Goal: Task Accomplishment & Management: Complete application form

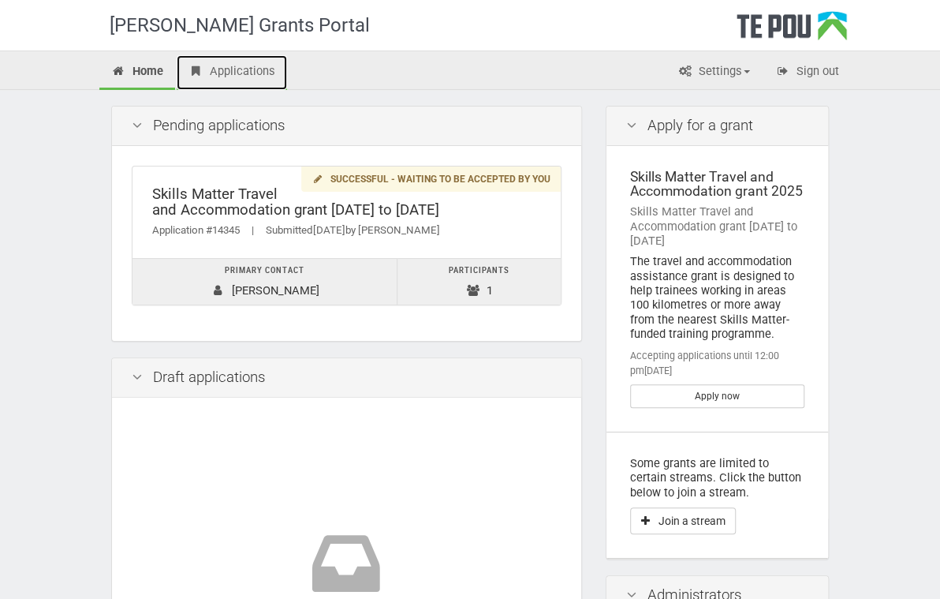
click at [177, 70] on link "Applications" at bounding box center [232, 72] width 110 height 35
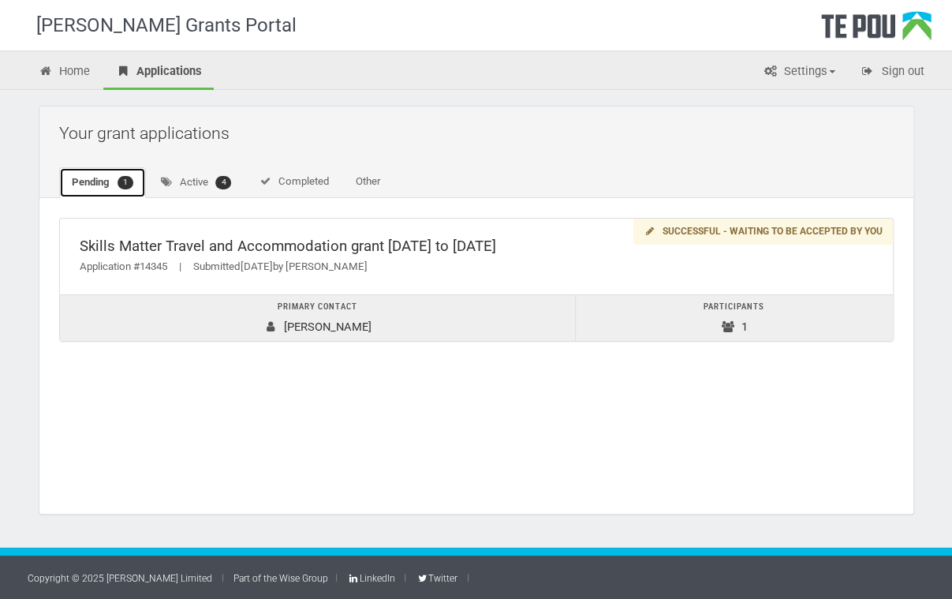
click at [123, 178] on span "1" at bounding box center [126, 182] width 16 height 13
click at [229, 180] on span "4" at bounding box center [223, 182] width 16 height 13
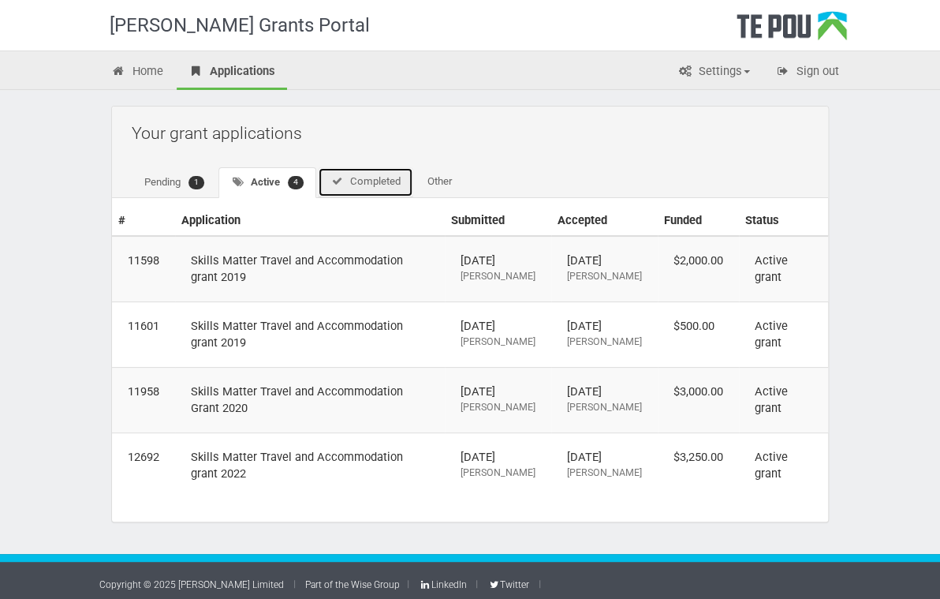
click at [318, 178] on link "Completed" at bounding box center [365, 182] width 95 height 30
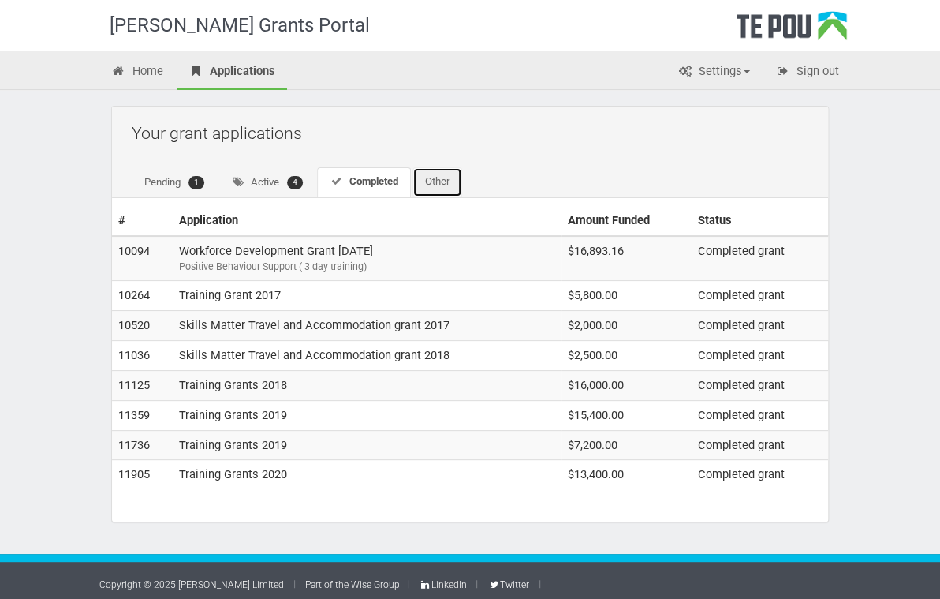
click at [413, 181] on link "Other" at bounding box center [438, 182] width 50 height 30
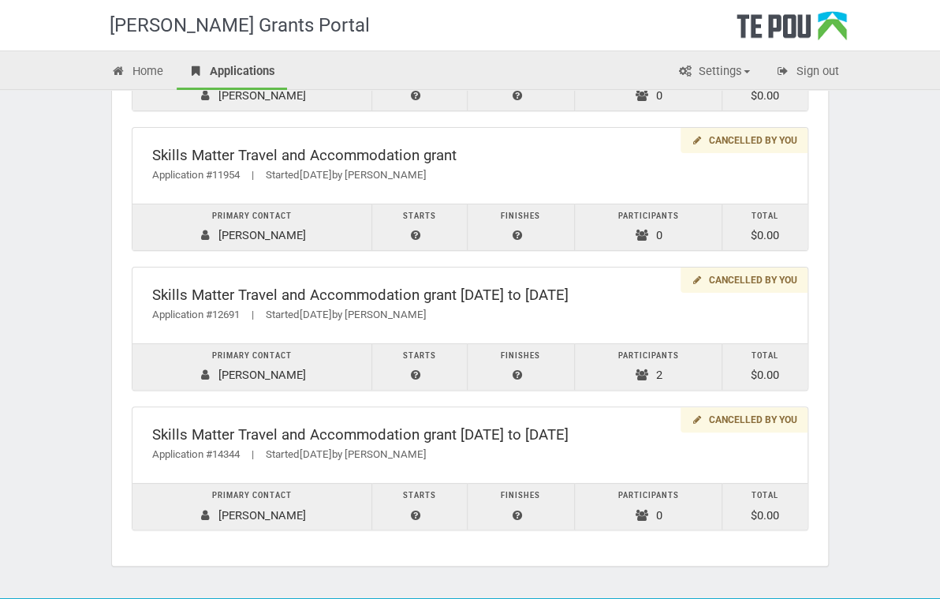
scroll to position [828, 0]
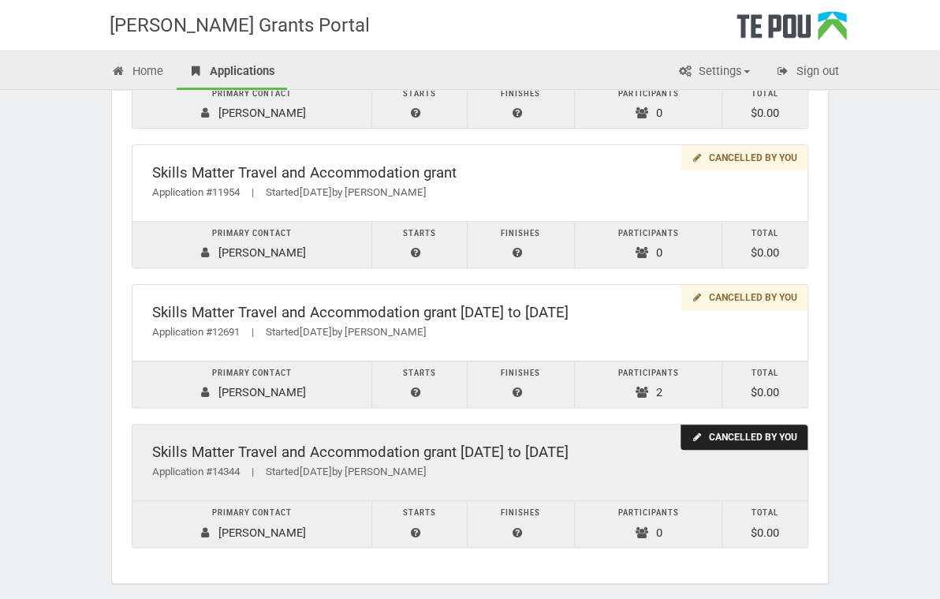
click at [286, 450] on div "Skills Matter Travel and Accommodation grant 2022 to 2025" at bounding box center [470, 452] width 636 height 17
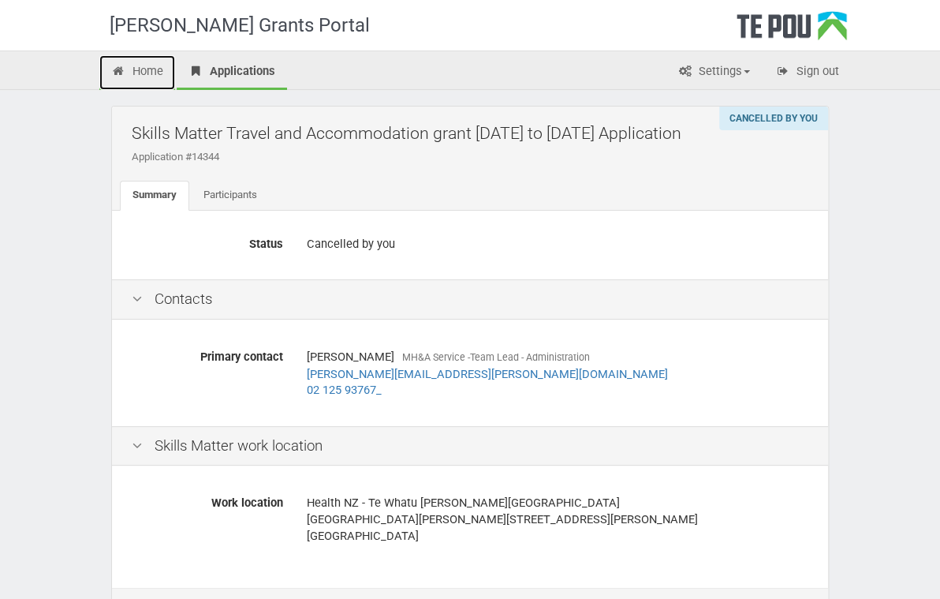
click at [99, 71] on link "Home" at bounding box center [137, 72] width 76 height 35
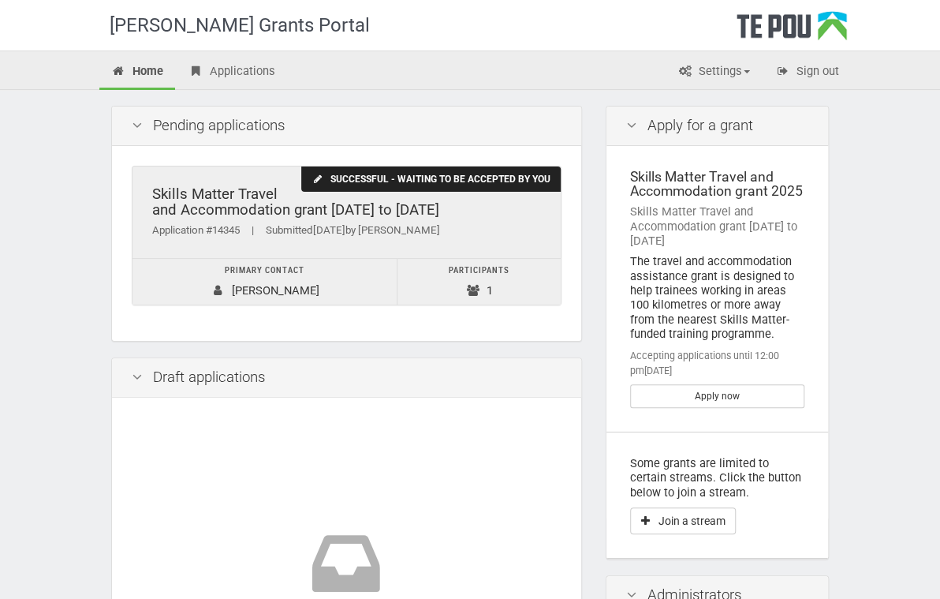
click at [549, 177] on div "Successful - waiting to be accepted by you" at bounding box center [430, 179] width 259 height 26
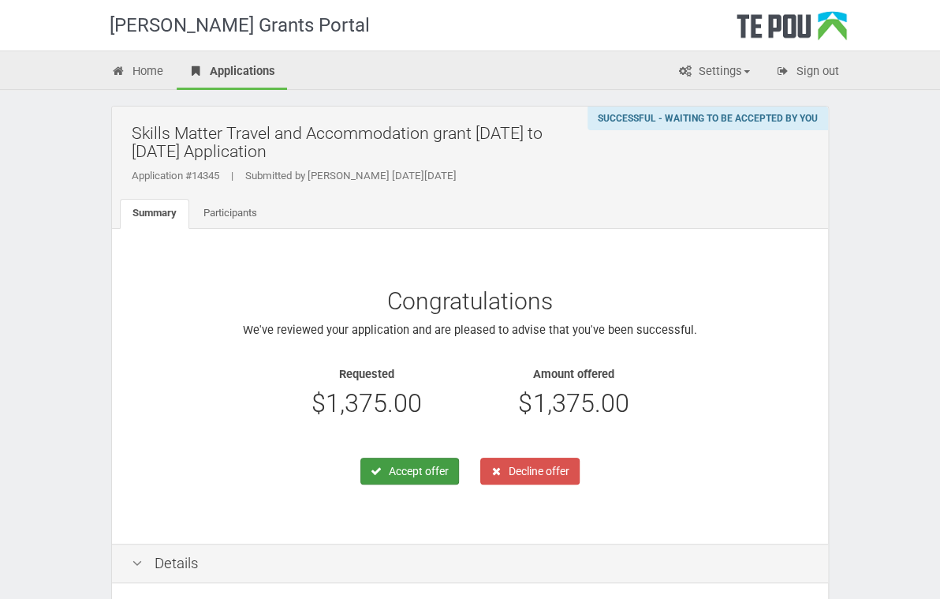
click at [427, 458] on button "Accept offer" at bounding box center [410, 471] width 99 height 27
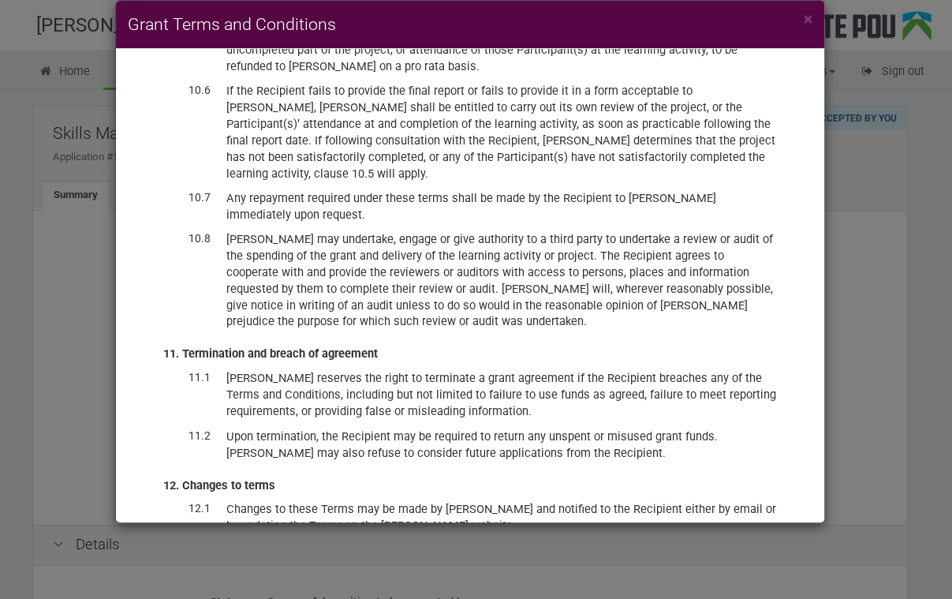
scroll to position [3966, 0]
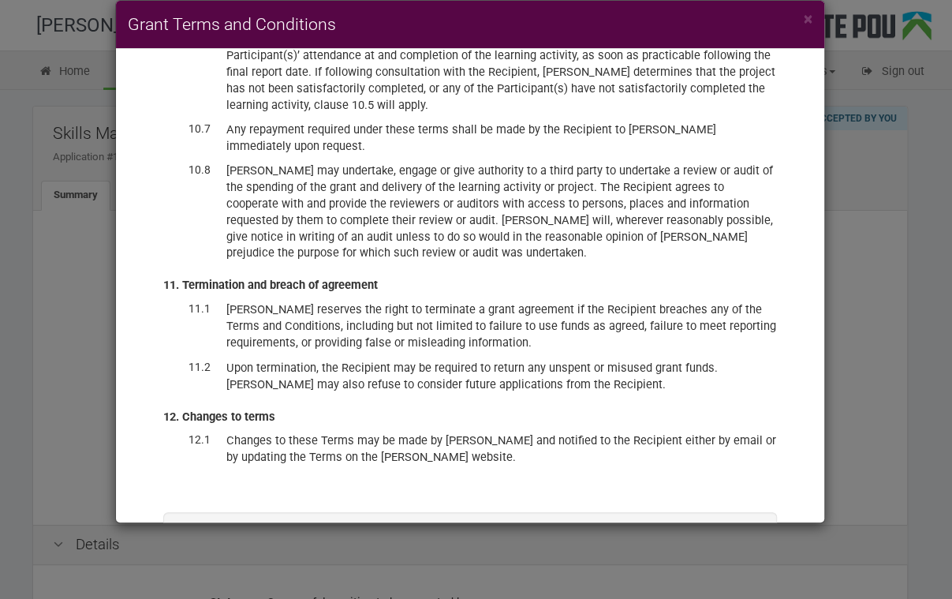
click at [204, 561] on label "I have read and accept these terms and conditions, and accept the offer of fund…" at bounding box center [470, 577] width 533 height 32
click at [204, 560] on input "I have read and accept these terms and conditions, and accept the offer of fund…" at bounding box center [203, 560] width 1 height 1
checkbox input "true"
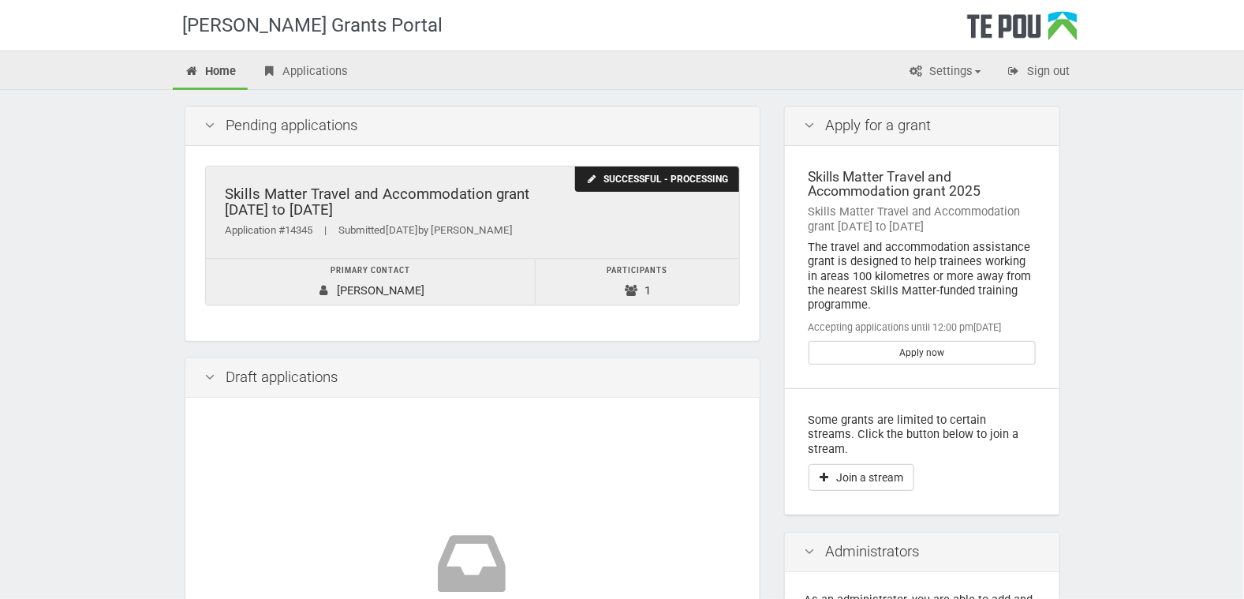
click at [629, 176] on div "Successful - processing" at bounding box center [656, 179] width 163 height 26
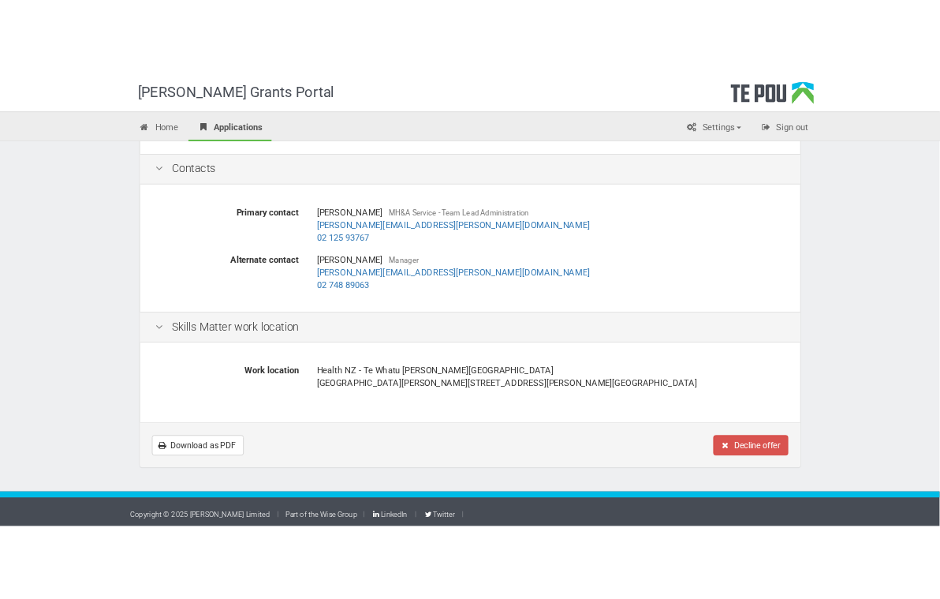
scroll to position [177, 0]
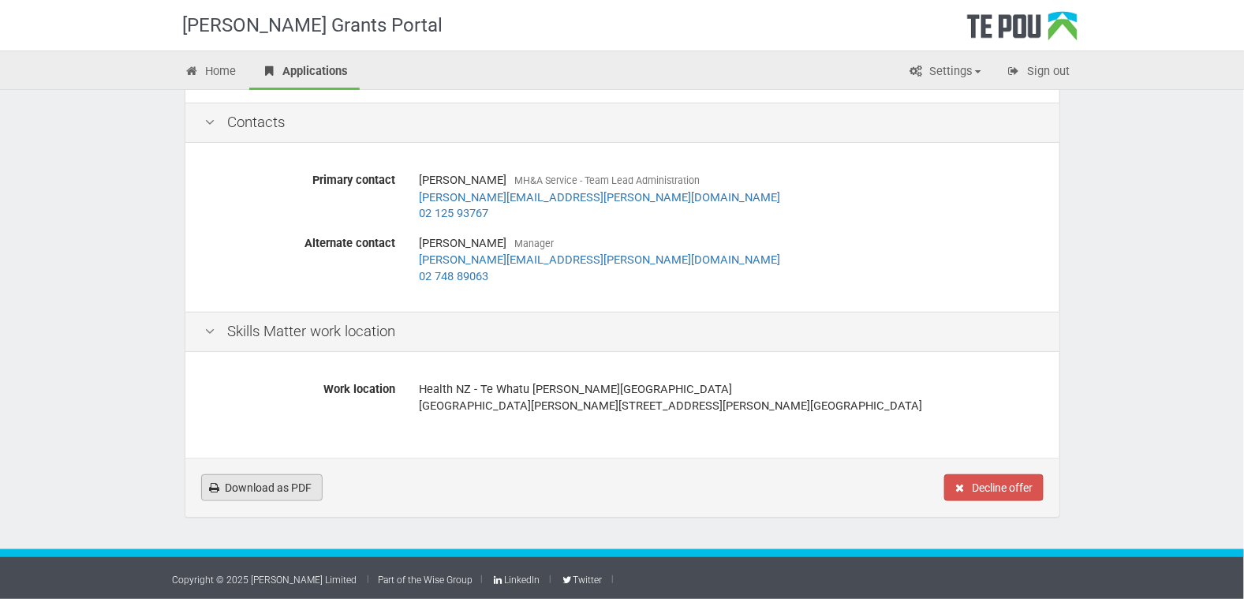
click at [284, 490] on link "Download as PDF" at bounding box center [261, 487] width 121 height 27
